Goal: Information Seeking & Learning: Understand process/instructions

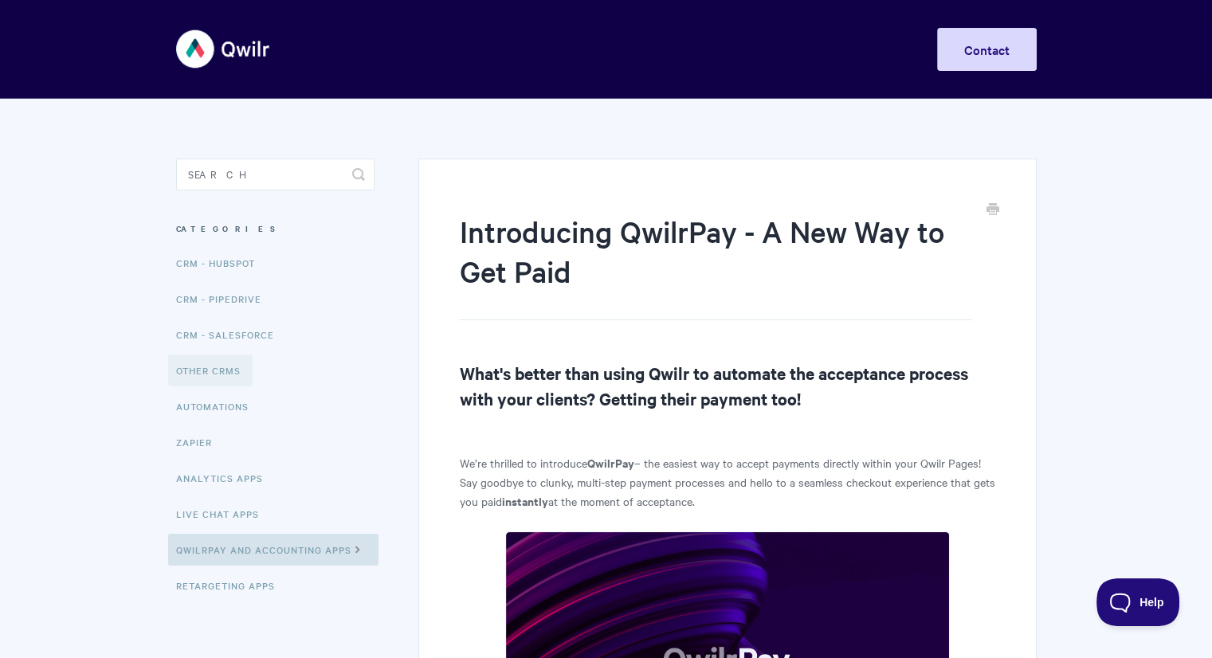
click at [217, 371] on link "Other CRMs" at bounding box center [210, 371] width 84 height 32
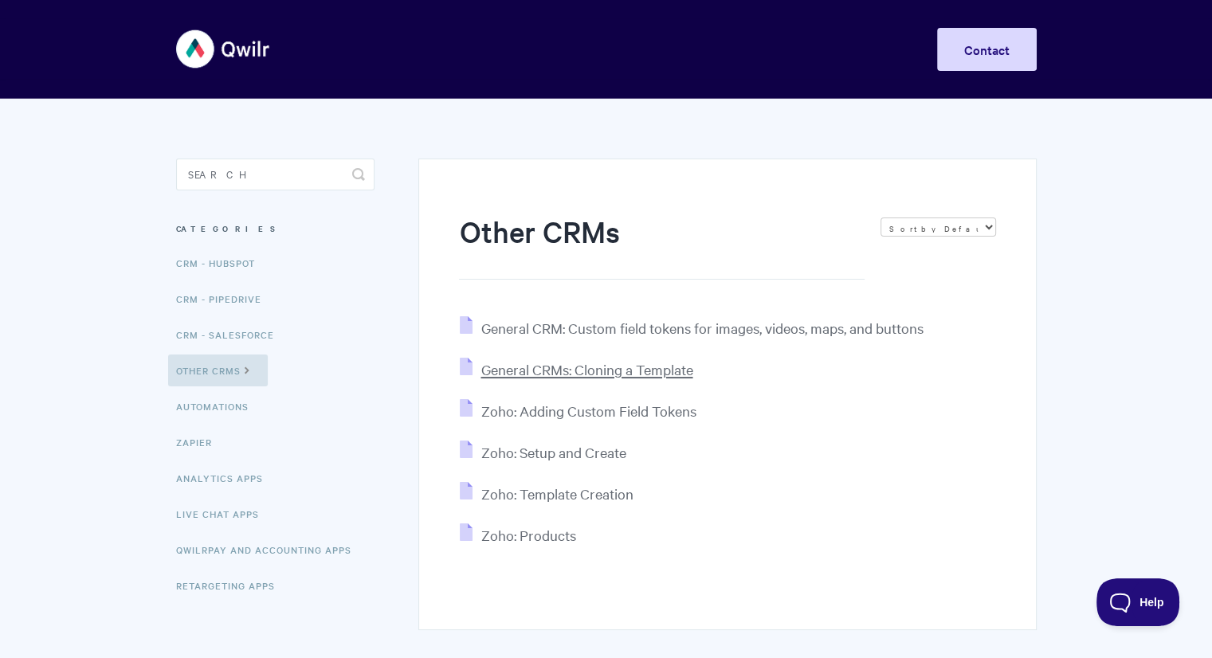
click at [500, 367] on span "General CRMs: Cloning a Template" at bounding box center [587, 369] width 212 height 18
